Goal: Download file/media

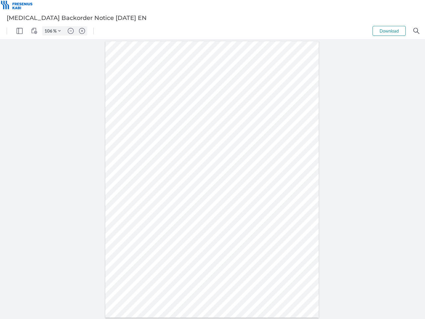
click at [20, 31] on img "Panel" at bounding box center [20, 31] width 6 height 6
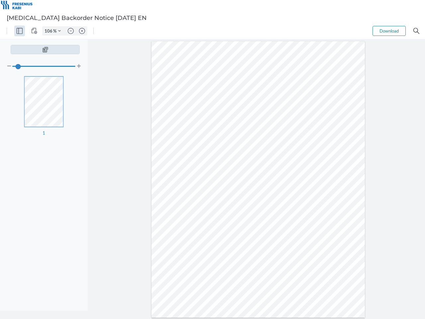
click at [34, 31] on img "View Controls" at bounding box center [34, 31] width 6 height 6
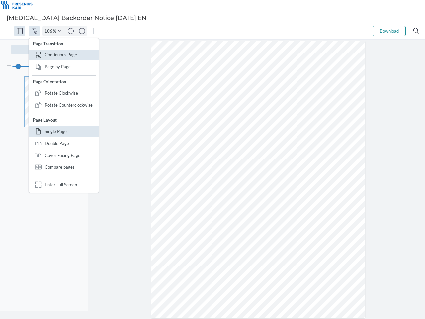
click at [49, 31] on input "106" at bounding box center [47, 31] width 11 height 6
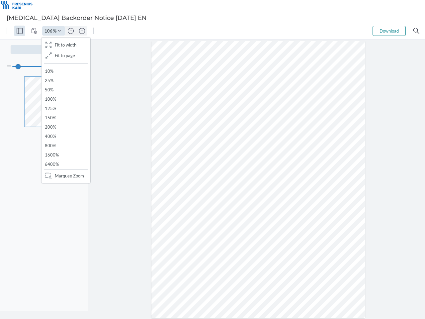
click at [59, 31] on img "Zoom Controls" at bounding box center [59, 31] width 3 height 3
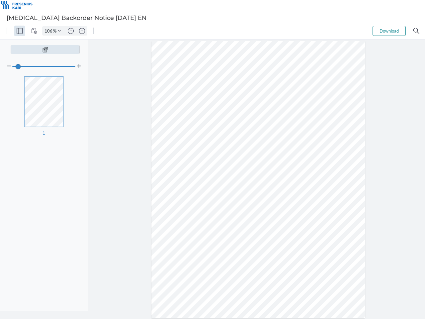
click at [71, 31] on img "Zoom out" at bounding box center [71, 31] width 6 height 6
click at [82, 31] on img "Zoom in" at bounding box center [82, 31] width 6 height 6
type input "106"
click at [389, 31] on button "Download" at bounding box center [388, 31] width 33 height 10
click at [416, 31] on img "Search" at bounding box center [416, 31] width 6 height 6
